Goal: Information Seeking & Learning: Find specific fact

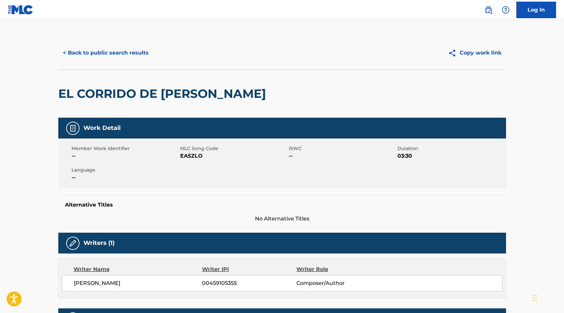
click at [98, 48] on button "< Back to public search results" at bounding box center [105, 53] width 95 height 17
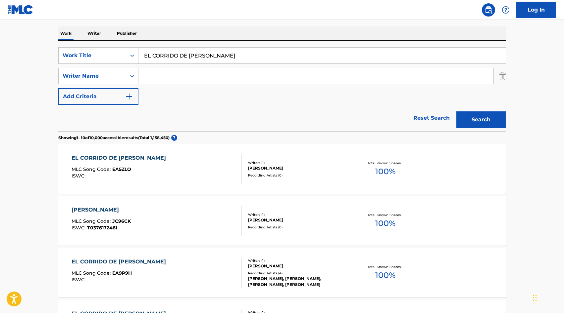
click at [194, 56] on input "EL CORRIDO DE [PERSON_NAME]" at bounding box center [321, 56] width 367 height 16
paste input "L EMPRESARIO"
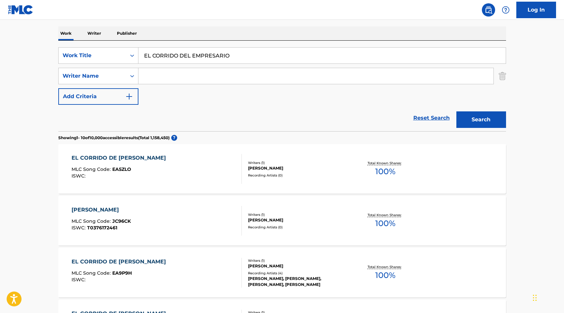
type input "EL CORRIDO DEL EMPRESARIO"
click at [492, 116] on button "Search" at bounding box center [481, 120] width 50 height 17
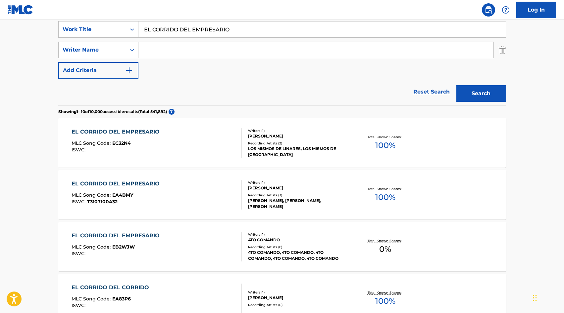
scroll to position [127, 0]
click at [255, 191] on div "Writers ( 1 ) [PERSON_NAME] Recording Artists ( 3 ) [PERSON_NAME], [PERSON_NAME…" at bounding box center [295, 194] width 106 height 29
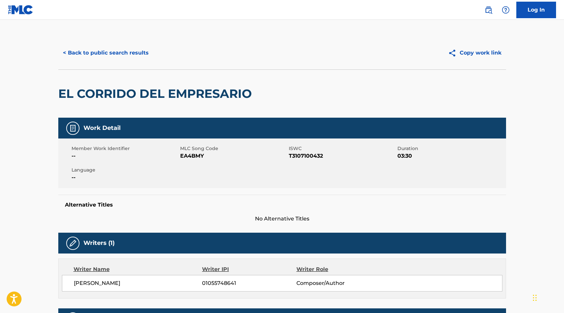
click at [112, 47] on button "< Back to public search results" at bounding box center [105, 53] width 95 height 17
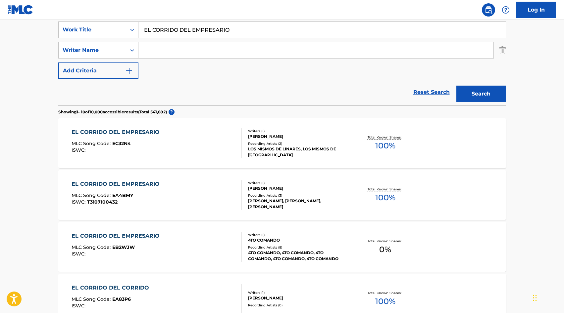
click at [191, 31] on input "EL CORRIDO DEL EMPRESARIO" at bounding box center [321, 30] width 367 height 16
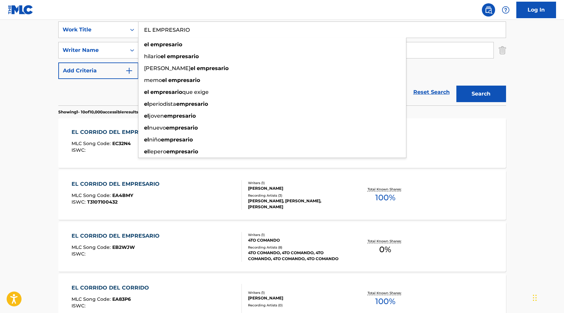
type input "EL EMPRESARIO"
click at [51, 53] on div "The MLC Public Work Search The accuracy and completeness of The MLC's data is d…" at bounding box center [281, 290] width 463 height 759
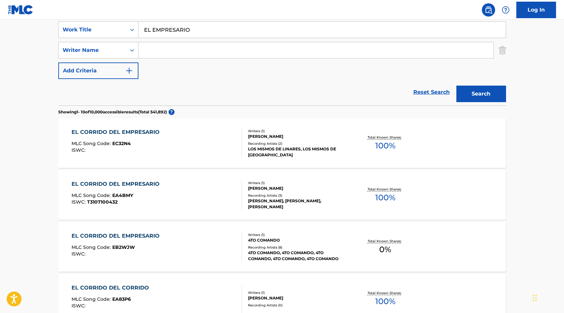
click at [176, 51] on input "Search Form" at bounding box center [315, 50] width 355 height 16
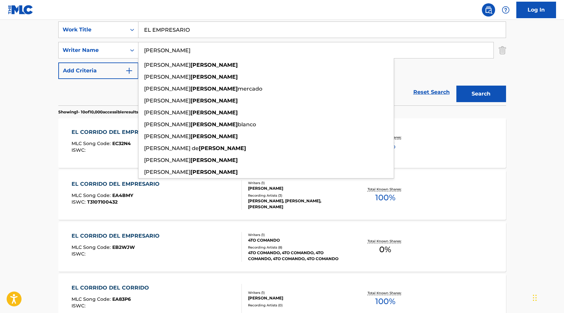
type input "[PERSON_NAME]"
click at [484, 89] on button "Search" at bounding box center [481, 94] width 50 height 17
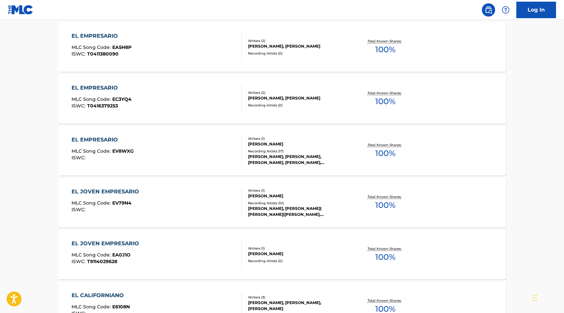
scroll to position [0, 0]
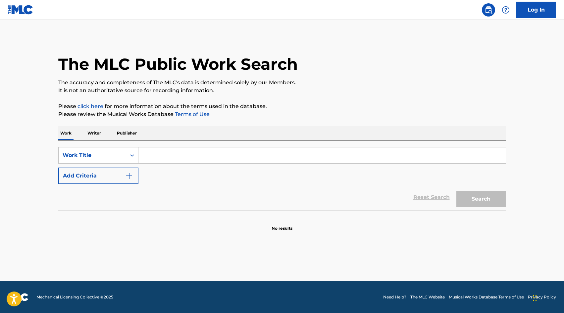
click at [185, 150] on input "Search Form" at bounding box center [321, 156] width 367 height 16
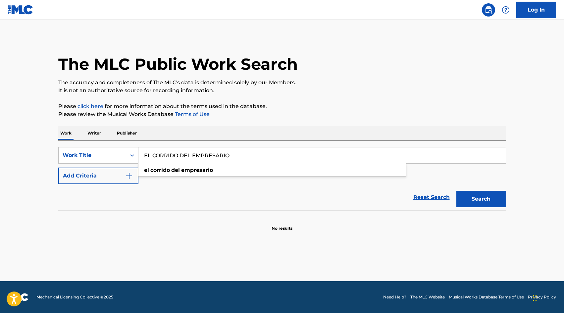
type input "EL CORRIDO DEL EMPRESARIO"
click at [456, 191] on button "Search" at bounding box center [481, 199] width 50 height 17
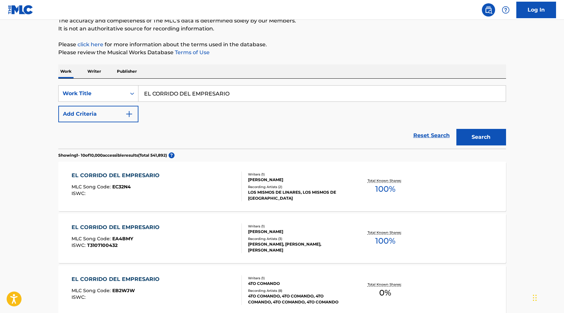
scroll to position [76, 0]
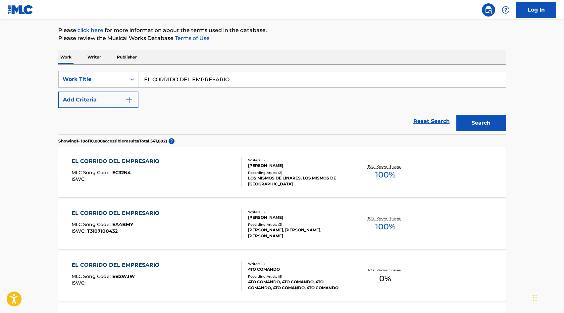
click at [192, 225] on div "EL CORRIDO DEL EMPRESARIO MLC Song Code : EA4BMY ISWC : T3107100432" at bounding box center [156, 224] width 170 height 30
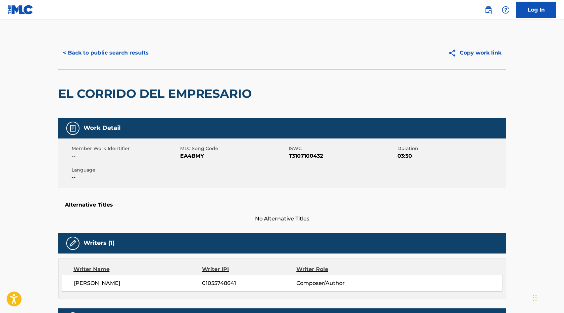
click at [191, 155] on span "EA4BMY" at bounding box center [233, 156] width 107 height 8
copy span "EA4BMY"
click at [107, 56] on button "< Back to public search results" at bounding box center [105, 53] width 95 height 17
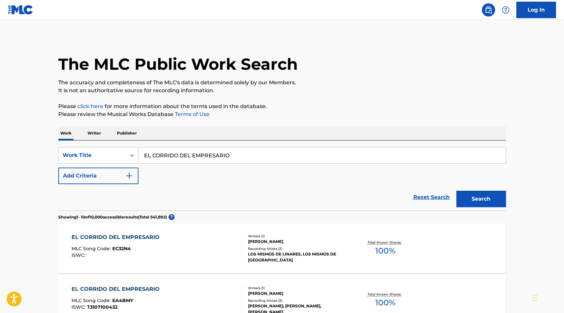
scroll to position [76, 0]
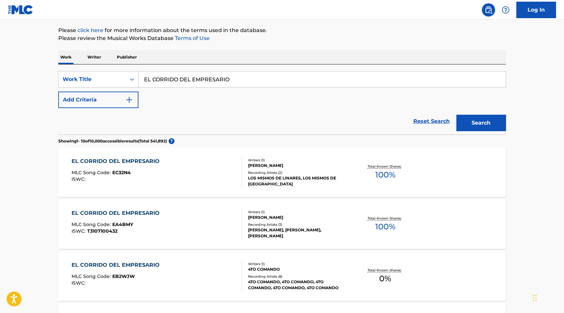
click at [193, 85] on input "EL CORRIDO DEL EMPRESARIO" at bounding box center [321, 79] width 367 height 16
paste input "OS PROPUESTAS"
type input "EL CORRIDO DOS PROPUESTAS"
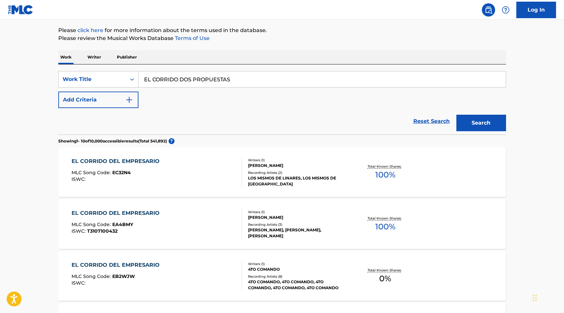
click at [501, 130] on button "Search" at bounding box center [481, 123] width 50 height 17
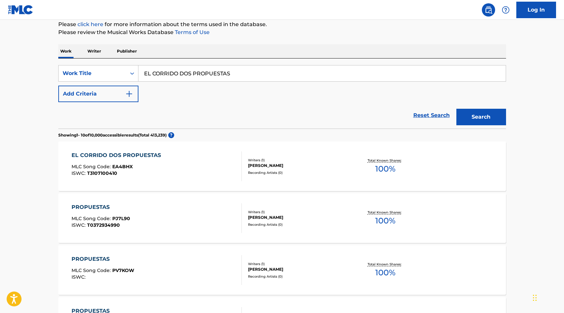
scroll to position [82, 0]
click at [198, 166] on div "EL CORRIDO DOS PROPUESTAS MLC Song Code : EA4BHX ISWC : T3107100410" at bounding box center [156, 166] width 170 height 30
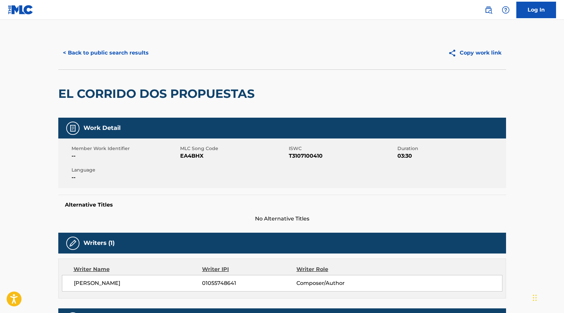
click at [190, 155] on span "EA4BHX" at bounding box center [233, 156] width 107 height 8
copy span "EA4BHX"
click at [90, 54] on button "< Back to public search results" at bounding box center [105, 53] width 95 height 17
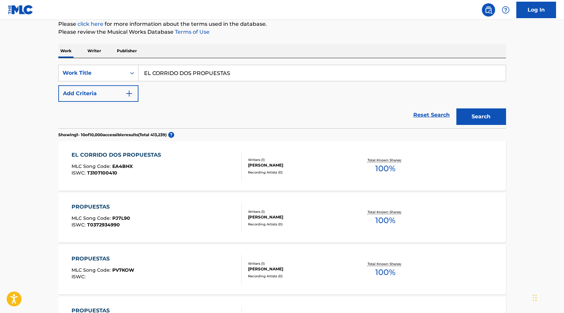
click at [188, 70] on input "EL CORRIDO DOS PROPUESTAS" at bounding box center [321, 73] width 367 height 16
paste input "VID 19"
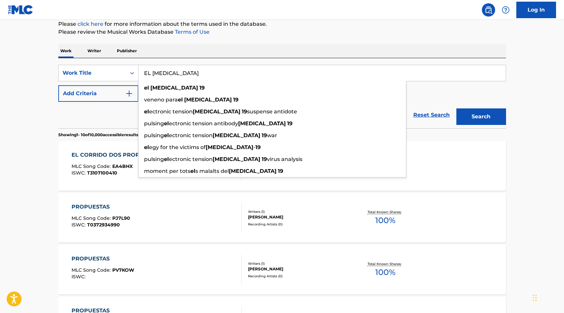
type input "EL [MEDICAL_DATA]"
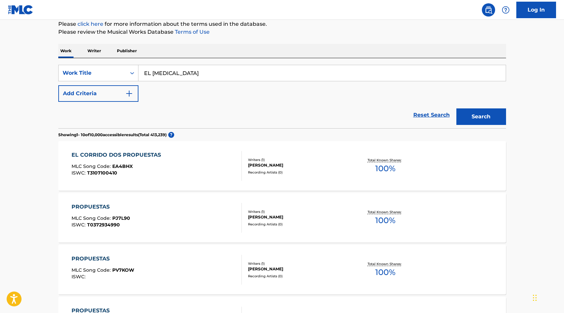
click at [475, 119] on button "Search" at bounding box center [481, 117] width 50 height 17
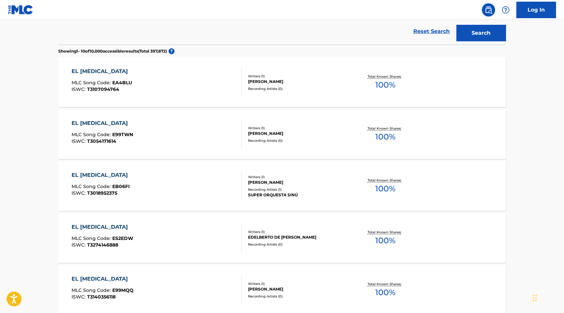
scroll to position [165, 0]
click at [312, 101] on div "EL [MEDICAL_DATA] MLC Song Code : EA4BLU ISWC : T3107094764 Writers ( 1 ) [PERS…" at bounding box center [281, 83] width 447 height 50
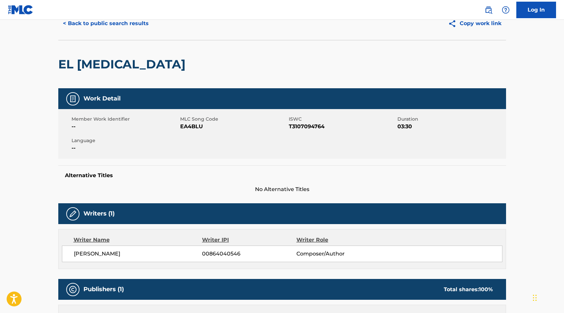
scroll to position [35, 0]
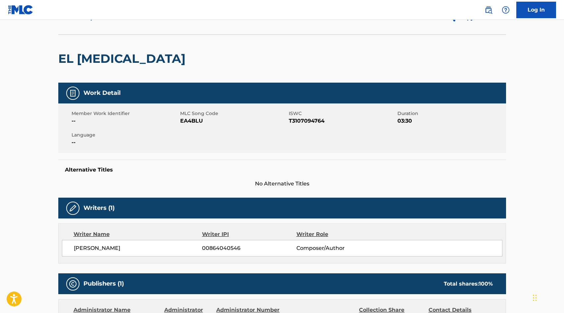
click at [195, 123] on span "EA4BLU" at bounding box center [233, 121] width 107 height 8
copy span "EA4BLU"
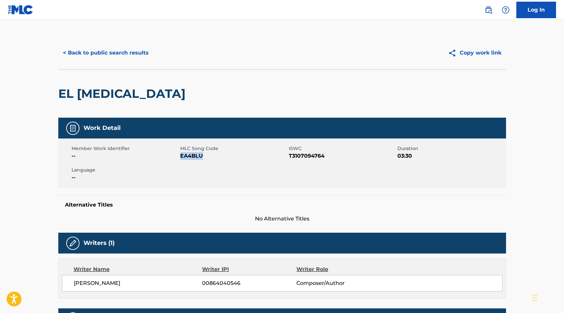
scroll to position [241, 0]
